Goal: Complete application form: Complete application form

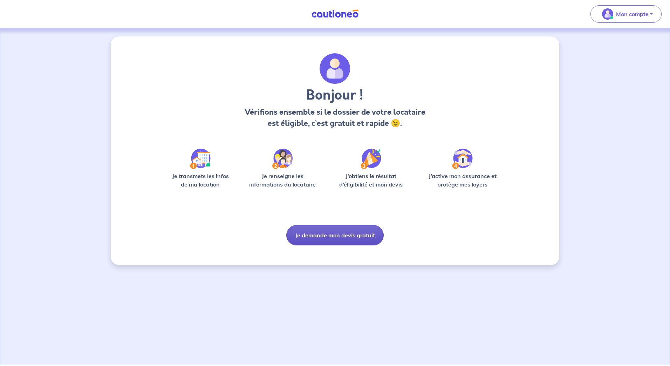
click at [324, 236] on button "Je demande mon devis gratuit" at bounding box center [334, 235] width 97 height 20
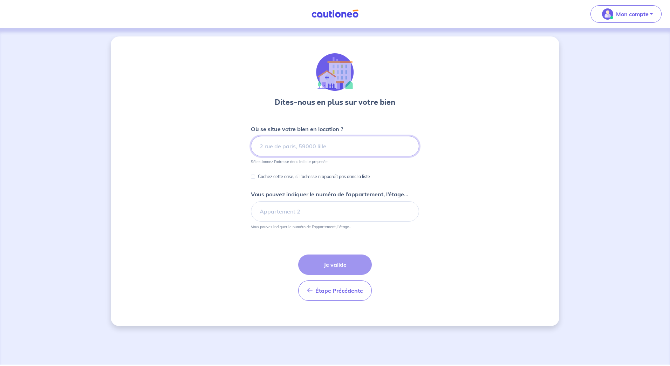
click at [296, 154] on input at bounding box center [335, 146] width 168 height 20
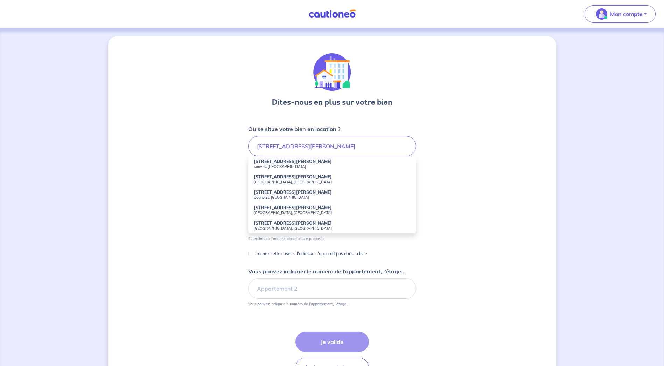
click at [284, 165] on small "Vanves, [GEOGRAPHIC_DATA]" at bounding box center [332, 166] width 157 height 5
type input "[STREET_ADDRESS][PERSON_NAME]"
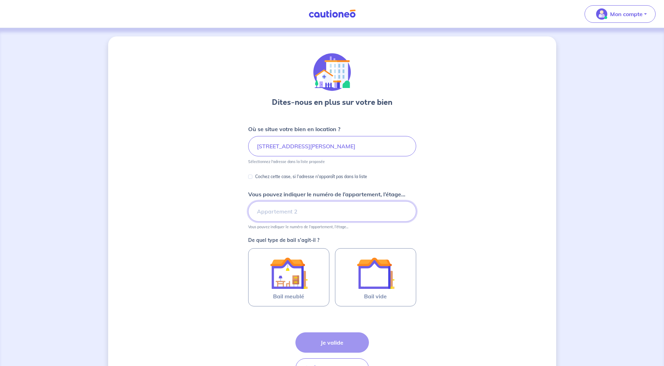
click at [280, 213] on input "Vous pouvez indiquer le numéro de l’appartement, l’étage..." at bounding box center [332, 211] width 168 height 20
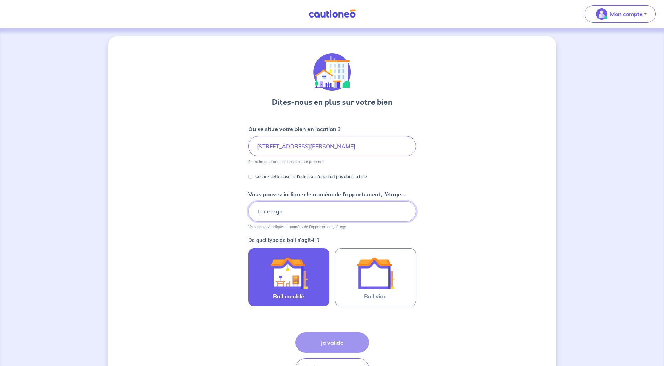
type input "1er etage"
click at [305, 276] on img at bounding box center [289, 273] width 38 height 38
click at [0, 0] on input "Bail meublé" at bounding box center [0, 0] width 0 height 0
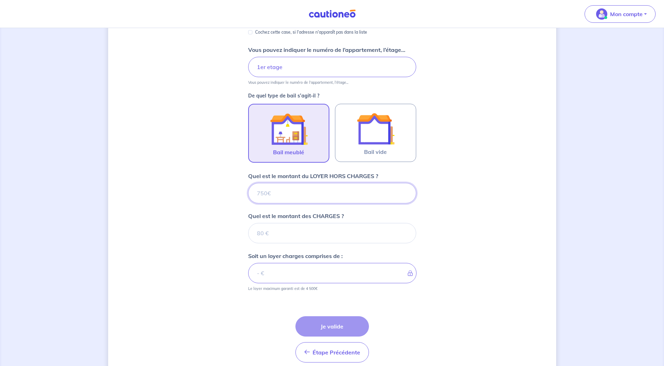
scroll to position [174, 0]
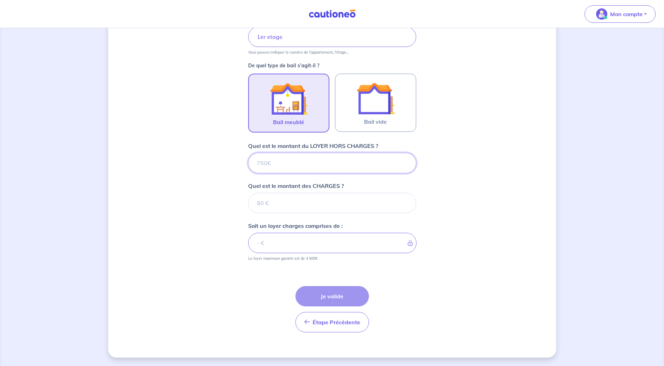
click at [288, 155] on input "Quel est le montant du LOYER HORS CHARGES ?" at bounding box center [332, 163] width 168 height 20
type input "9"
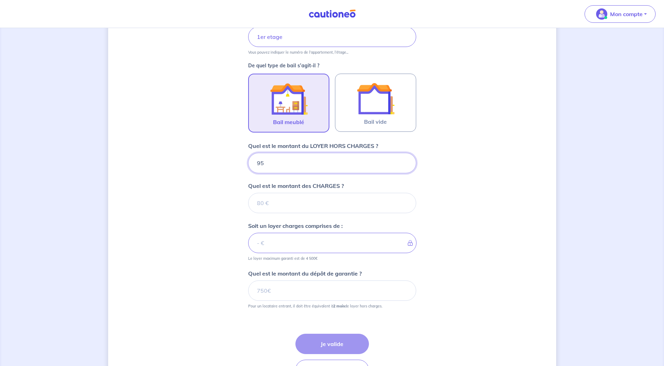
type input "950"
click at [290, 208] on input "Quel est le montant des CHARGES ?" at bounding box center [332, 203] width 168 height 20
type input "100"
type input "1050"
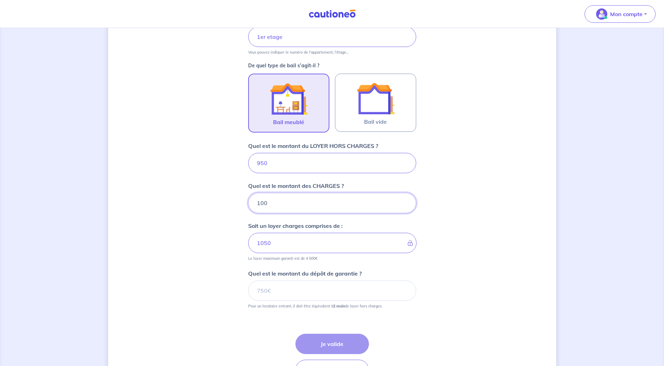
type input "100"
click at [314, 289] on input "Quel est le montant du dépôt de garantie ?" at bounding box center [332, 290] width 168 height 20
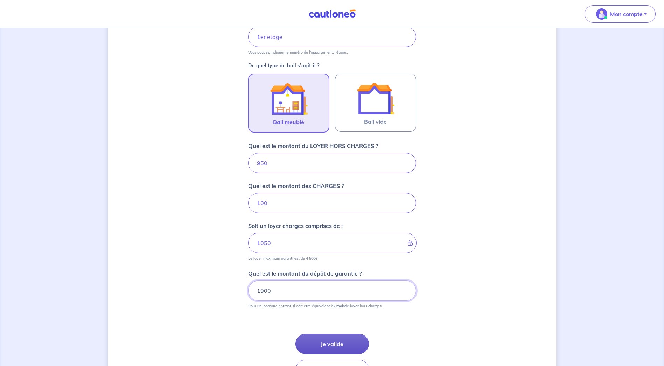
type input "1900"
click at [333, 340] on button "Je valide" at bounding box center [333, 343] width 74 height 20
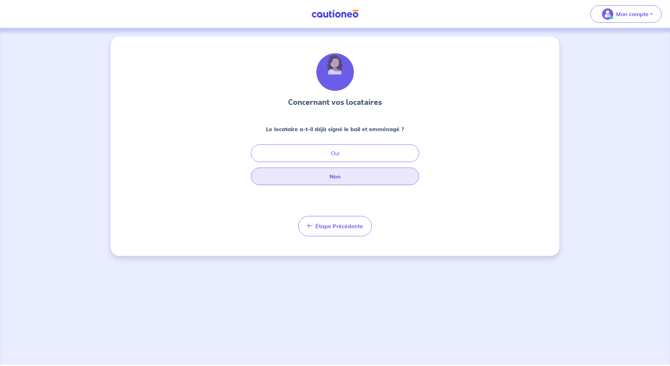
click at [322, 171] on button "Non" at bounding box center [335, 176] width 168 height 18
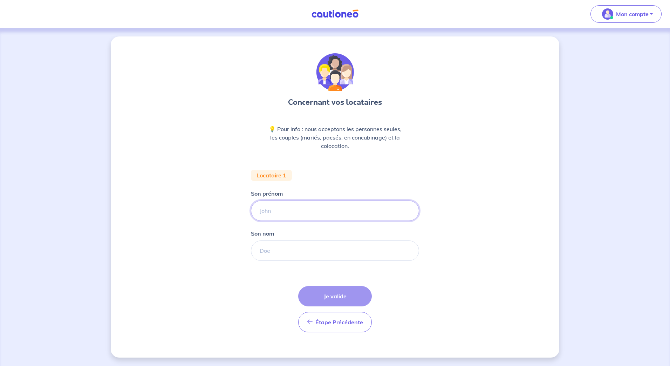
click at [296, 212] on input "Son prénom" at bounding box center [335, 210] width 168 height 20
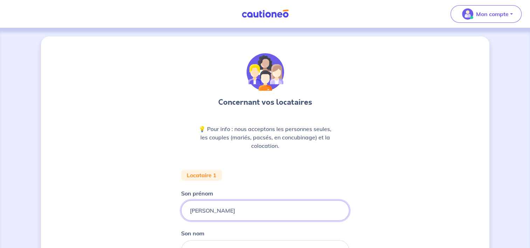
type input "[PERSON_NAME]"
click at [315, 205] on input "[PERSON_NAME]" at bounding box center [265, 210] width 168 height 20
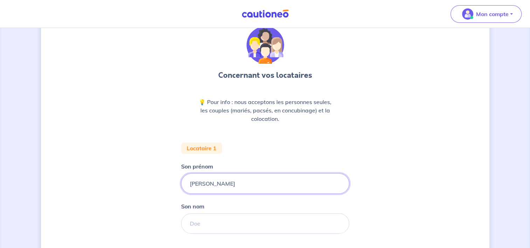
scroll to position [70, 0]
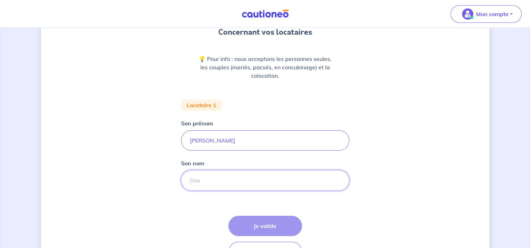
click at [222, 188] on input "Son nom" at bounding box center [265, 180] width 168 height 20
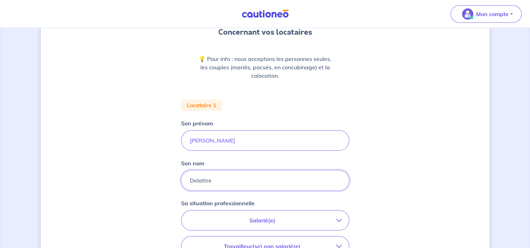
type input "Delattre"
click at [222, 219] on p "Salarié(e)" at bounding box center [262, 220] width 148 height 8
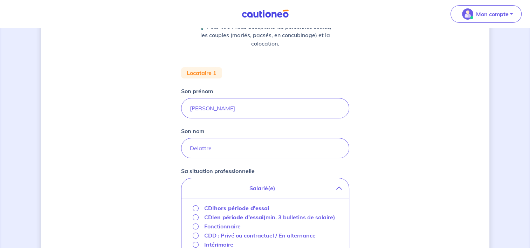
scroll to position [140, 0]
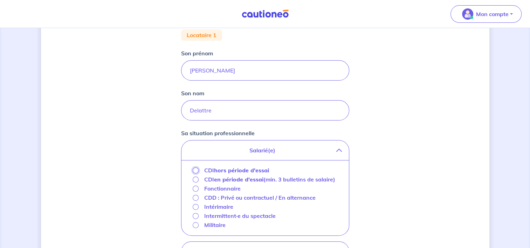
click at [195, 171] on input "CDI hors période d'essai" at bounding box center [196, 170] width 6 height 6
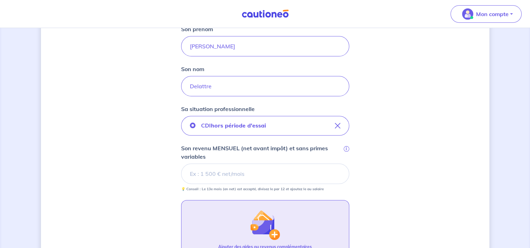
scroll to position [175, 0]
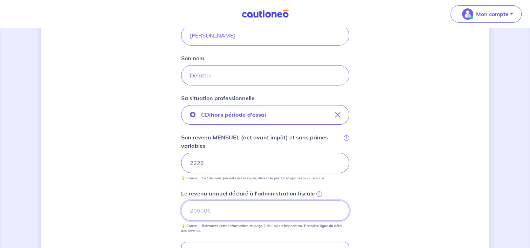
click at [245, 212] on input "Le revenu annuel déclaré à l'administration fiscale i" at bounding box center [265, 210] width 168 height 20
drag, startPoint x: 487, startPoint y: 6, endPoint x: 217, endPoint y: 210, distance: 338.5
click at [218, 210] on input "Le revenu annuel déclaré à l'administration fiscale i" at bounding box center [265, 210] width 168 height 20
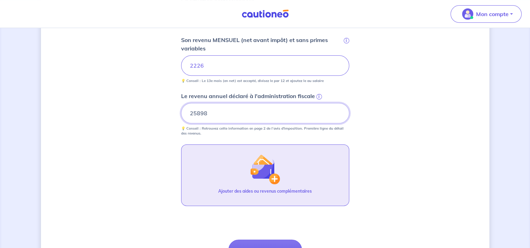
scroll to position [315, 0]
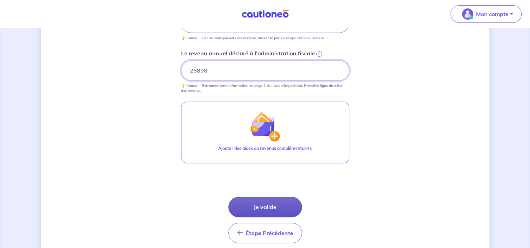
type input "25898"
click at [268, 203] on button "Je valide" at bounding box center [265, 207] width 74 height 20
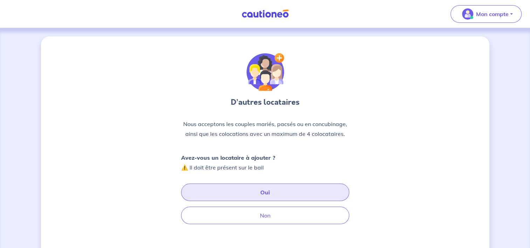
click at [253, 195] on button "Oui" at bounding box center [265, 193] width 168 height 18
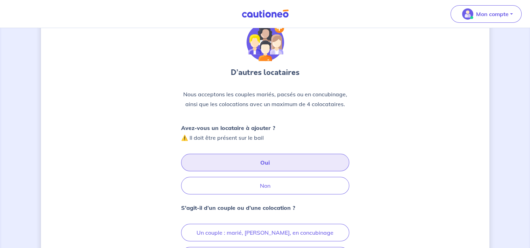
scroll to position [70, 0]
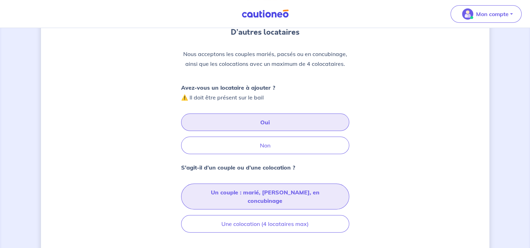
click at [265, 194] on button "Un couple : marié, [PERSON_NAME], en concubinage" at bounding box center [265, 197] width 168 height 26
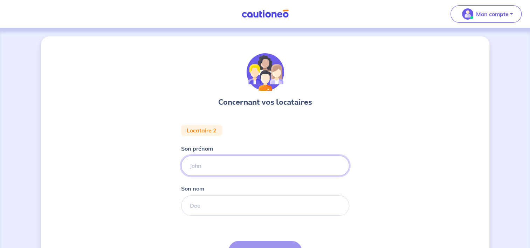
click at [219, 164] on input "Son prénom" at bounding box center [265, 165] width 168 height 20
click at [242, 166] on input "Son prénom" at bounding box center [265, 165] width 168 height 20
type input "[PERSON_NAME]"
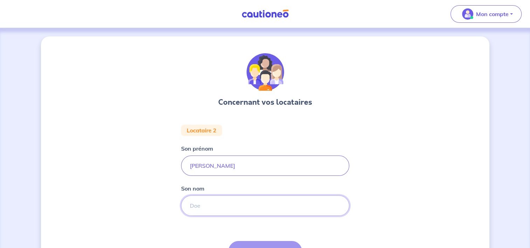
click at [206, 207] on input "Son nom" at bounding box center [265, 205] width 168 height 20
type input "Vignon"
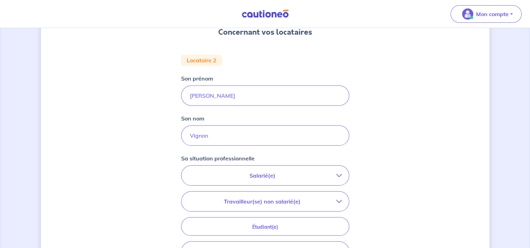
click at [261, 173] on p "Salarié(e)" at bounding box center [262, 175] width 148 height 8
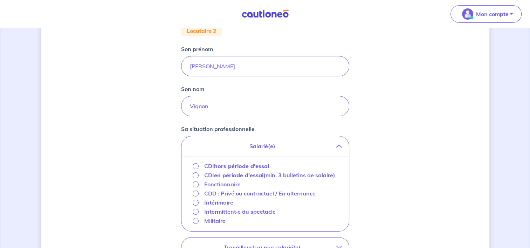
scroll to position [140, 0]
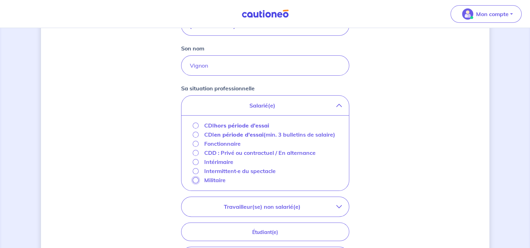
click at [194, 179] on input "Militaire" at bounding box center [196, 180] width 6 height 6
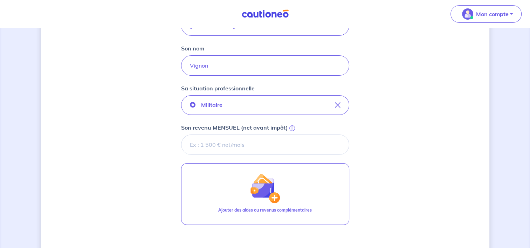
click at [215, 146] on input "Son revenu MENSUEL (net avant impôt) i" at bounding box center [265, 144] width 168 height 20
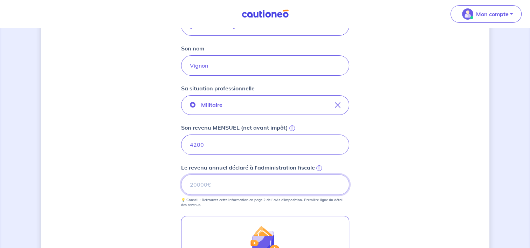
click at [216, 188] on input "Le revenu annuel déclaré à l'administration fiscale i" at bounding box center [265, 184] width 168 height 20
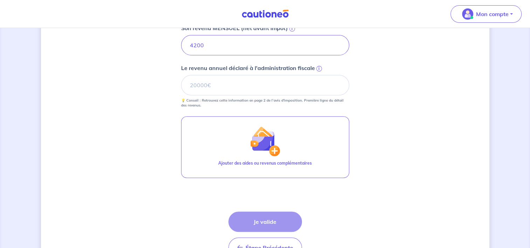
scroll to position [245, 0]
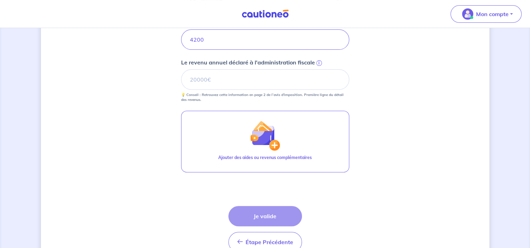
click at [268, 217] on div "Étape Précédente Précédent Je valide Je valide" at bounding box center [265, 229] width 74 height 46
click at [217, 81] on input "Le revenu annuel déclaré à l'administration fiscale i" at bounding box center [265, 79] width 168 height 20
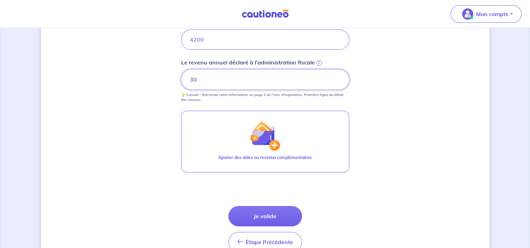
type input "3"
type input "25000"
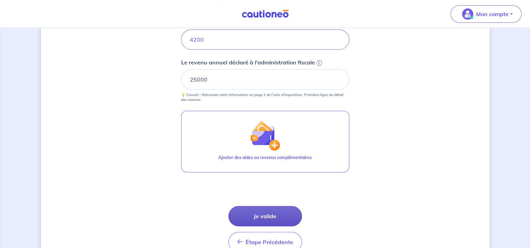
click at [260, 213] on button "Je valide" at bounding box center [265, 216] width 74 height 20
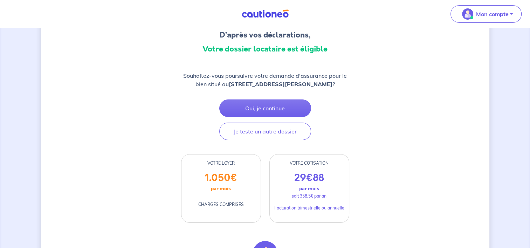
scroll to position [70, 0]
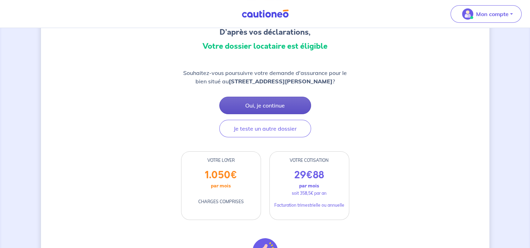
click at [280, 104] on button "Oui, je continue" at bounding box center [265, 106] width 92 height 18
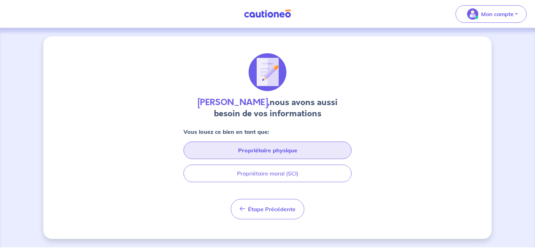
click at [287, 149] on button "Propriétaire physique" at bounding box center [268, 150] width 168 height 18
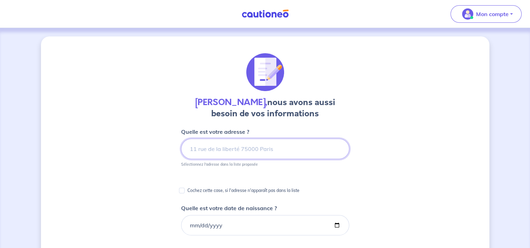
click at [279, 146] on input at bounding box center [265, 149] width 168 height 20
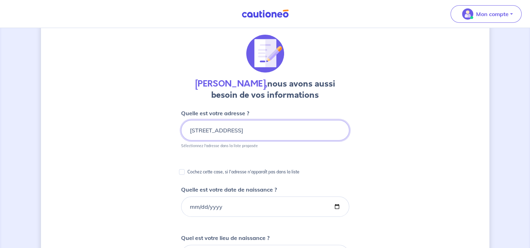
scroll to position [35, 0]
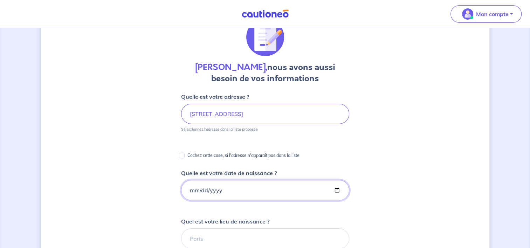
click at [223, 189] on input "Quelle est votre date de naissance ?" at bounding box center [265, 190] width 168 height 20
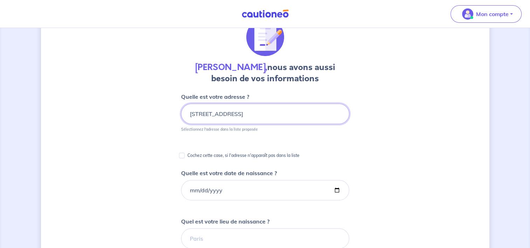
click at [240, 112] on input "[STREET_ADDRESS]" at bounding box center [265, 114] width 168 height 20
type input "[STREET_ADDRESS]"
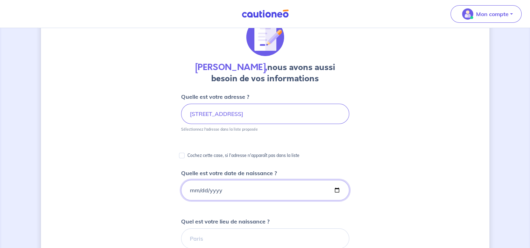
click at [218, 185] on input "Quelle est votre date de naissance ?" at bounding box center [265, 190] width 168 height 20
type input "[DATE]"
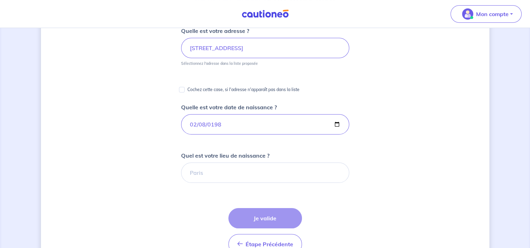
scroll to position [105, 0]
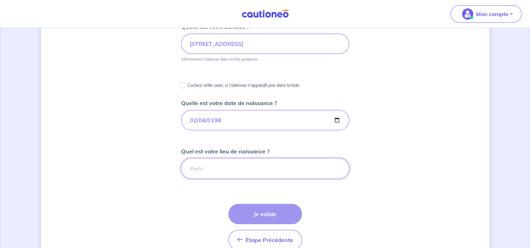
click at [224, 166] on input "Quel est votre lieu de naissance ?" at bounding box center [265, 168] width 168 height 20
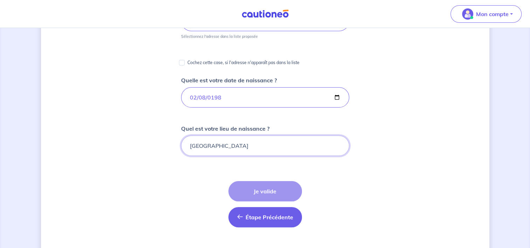
scroll to position [140, 0]
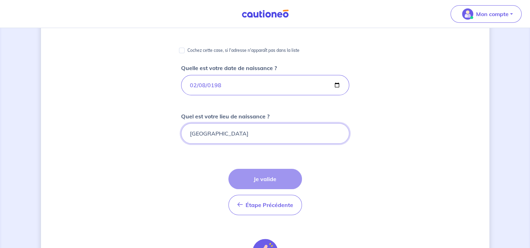
type input "[GEOGRAPHIC_DATA]"
click at [309, 197] on form "Quelle est votre adresse ? [STREET_ADDRESS] , [GEOGRAPHIC_DATA] Sélectionnez l'…" at bounding box center [265, 158] width 168 height 343
click at [271, 181] on div "Étape Précédente Précédent Je valide Je valide" at bounding box center [265, 192] width 74 height 46
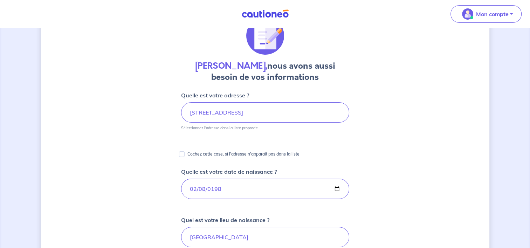
scroll to position [35, 0]
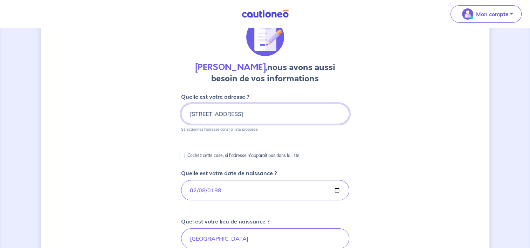
click at [311, 117] on input "[STREET_ADDRESS]" at bounding box center [265, 114] width 168 height 20
click at [311, 116] on input "[STREET_ADDRESS]" at bounding box center [265, 114] width 168 height 20
drag, startPoint x: 311, startPoint y: 113, endPoint x: 228, endPoint y: 118, distance: 83.1
click at [228, 118] on input "[STREET_ADDRESS]" at bounding box center [265, 114] width 168 height 20
type input "l"
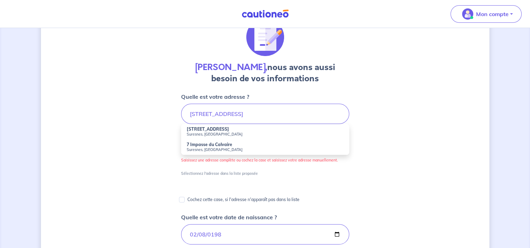
click at [210, 136] on small "Suresnes, [GEOGRAPHIC_DATA]" at bounding box center [265, 134] width 157 height 5
type input "[STREET_ADDRESS]"
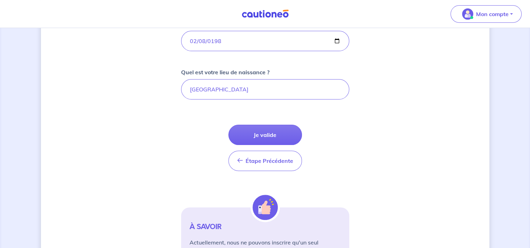
scroll to position [210, 0]
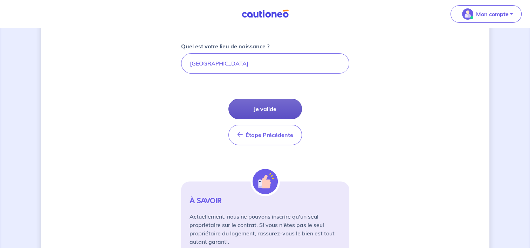
click at [261, 102] on button "Je valide" at bounding box center [265, 109] width 74 height 20
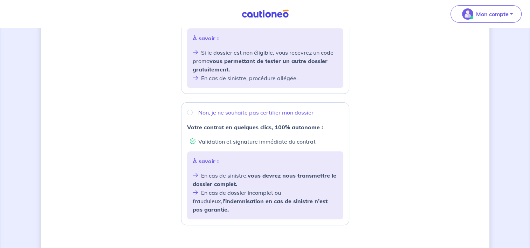
scroll to position [137, 0]
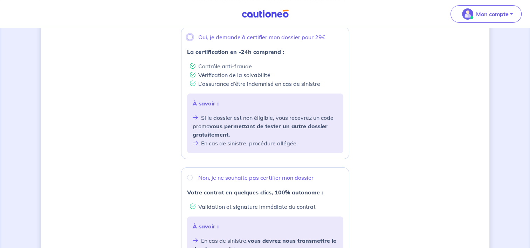
click at [190, 39] on input "Oui, je demande à certifier mon dossier pour 29€" at bounding box center [190, 37] width 6 height 6
radio input "true"
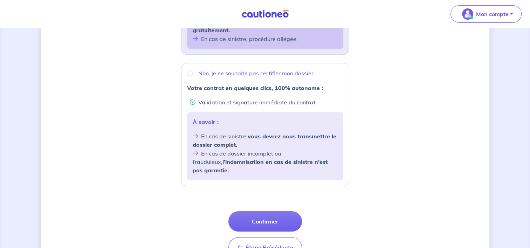
scroll to position [242, 0]
click at [278, 213] on button "Confirmer" at bounding box center [265, 220] width 74 height 20
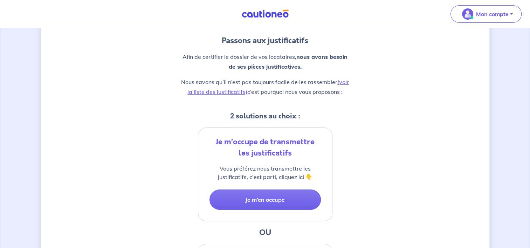
scroll to position [70, 0]
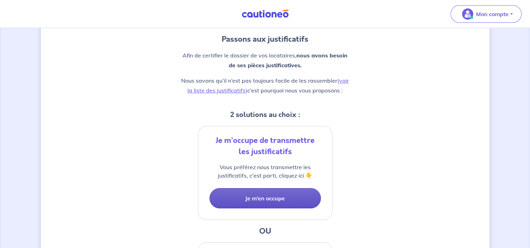
click at [283, 199] on button "Je m’en occupe" at bounding box center [264, 198] width 111 height 20
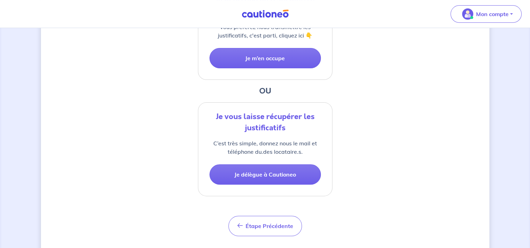
scroll to position [226, 0]
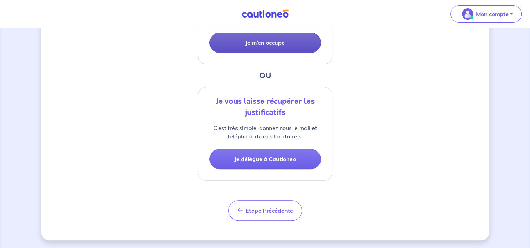
click at [257, 39] on button "Je m’en occupe" at bounding box center [264, 43] width 111 height 20
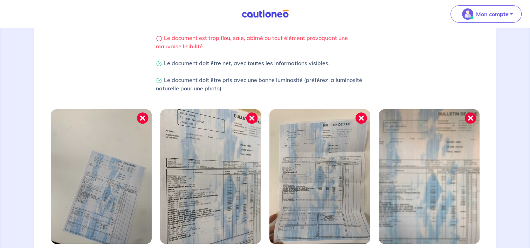
scroll to position [148, 0]
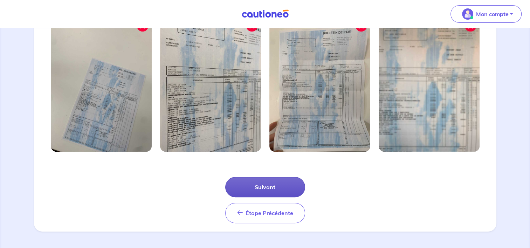
click at [283, 190] on button "Suivant" at bounding box center [265, 187] width 80 height 20
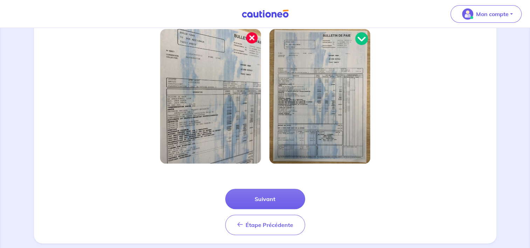
scroll to position [210, 0]
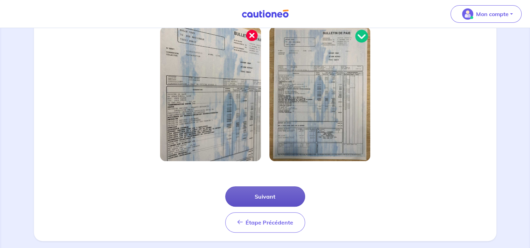
click at [279, 193] on button "Suivant" at bounding box center [265, 196] width 80 height 20
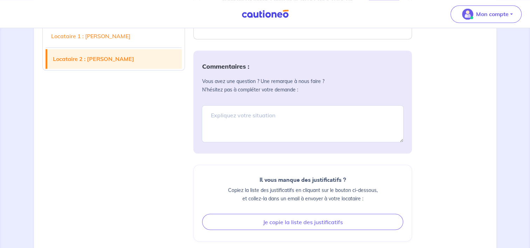
scroll to position [1191, 0]
